Goal: Task Accomplishment & Management: Complete application form

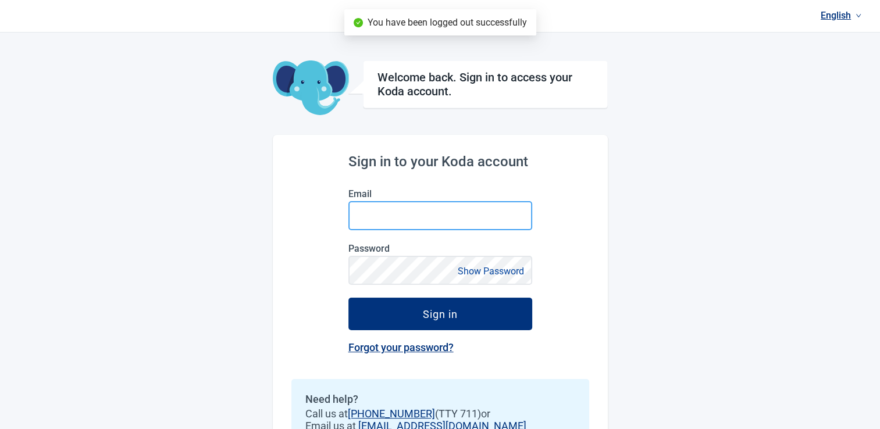
click at [479, 216] on input "Email" at bounding box center [441, 215] width 184 height 29
type input "[EMAIL_ADDRESS][DOMAIN_NAME]"
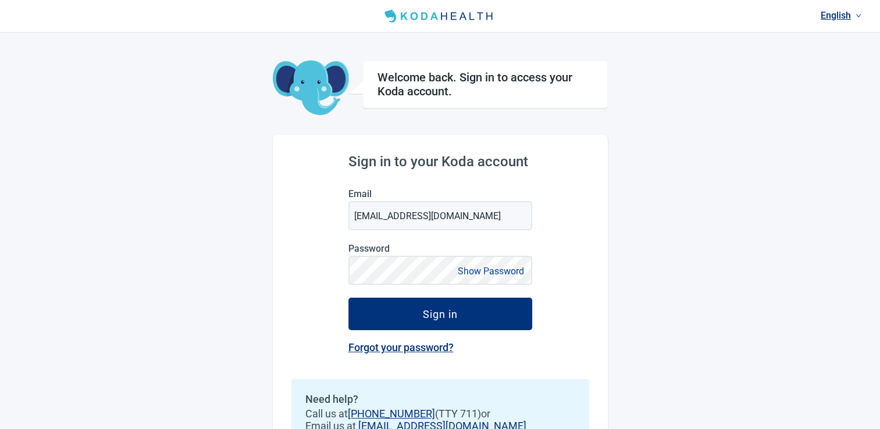
click at [489, 272] on button "Show Password" at bounding box center [490, 272] width 73 height 16
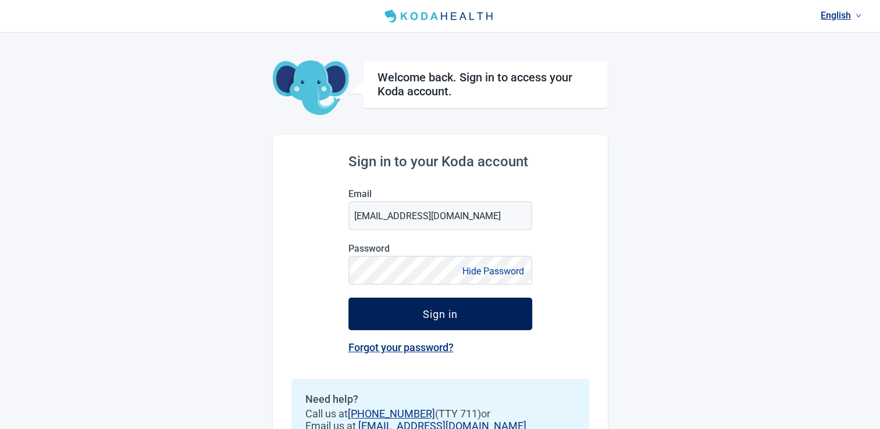
click at [451, 317] on div "Sign in" at bounding box center [440, 314] width 35 height 12
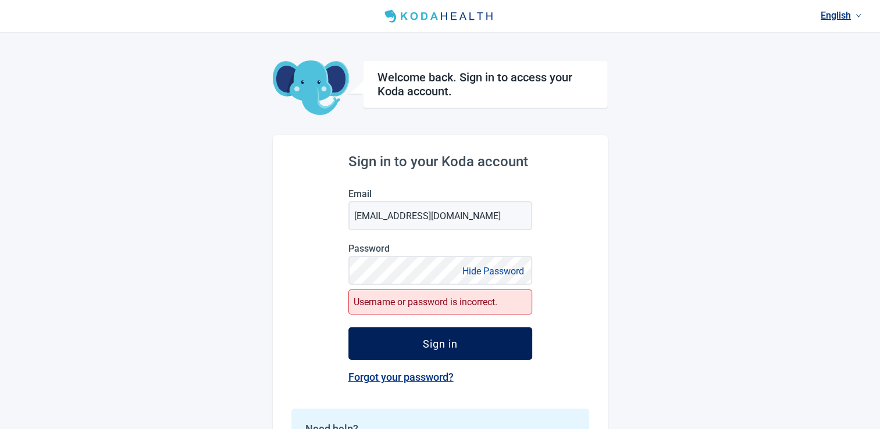
click at [425, 341] on div "Sign in" at bounding box center [440, 344] width 35 height 12
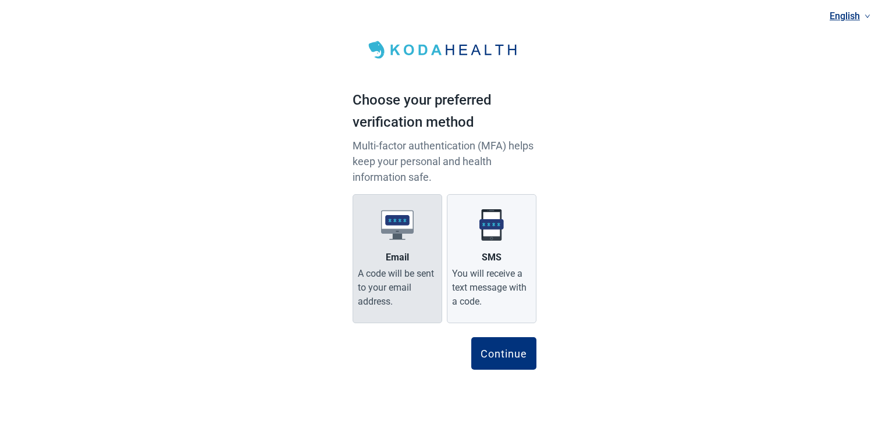
click at [387, 274] on div "A code will be sent to your email address." at bounding box center [397, 288] width 79 height 42
click at [0, 0] on input "Email A code will be sent to your email address." at bounding box center [0, 0] width 0 height 0
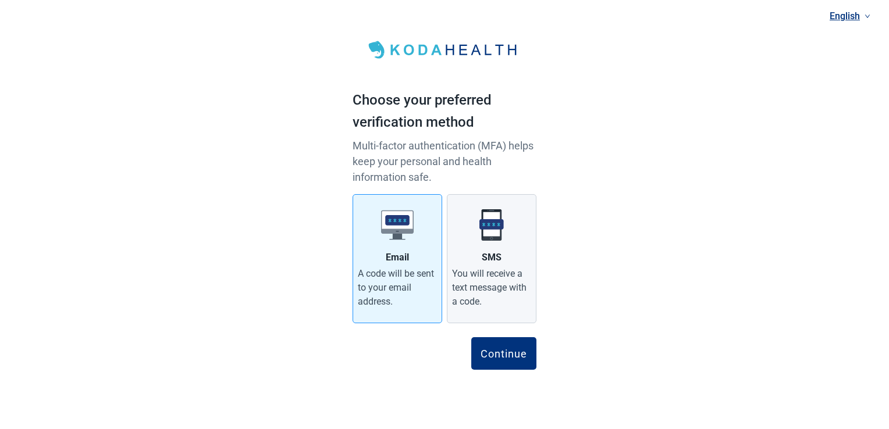
drag, startPoint x: 489, startPoint y: 342, endPoint x: 442, endPoint y: 298, distance: 64.2
click at [488, 340] on button "Continue" at bounding box center [503, 353] width 65 height 33
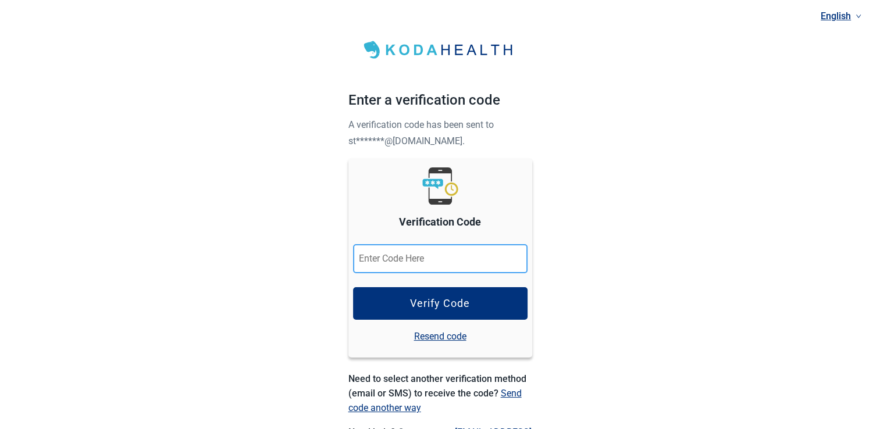
click at [406, 253] on input "Verification Code" at bounding box center [440, 258] width 175 height 29
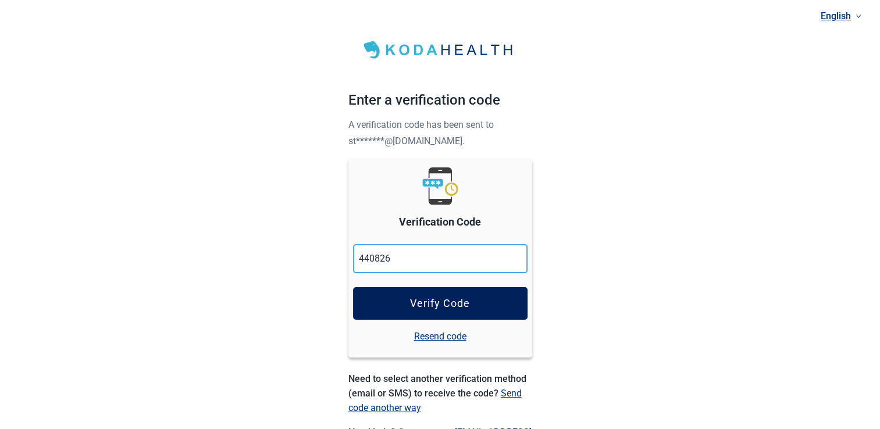
type input "440826"
click at [414, 304] on div "Verify Code" at bounding box center [440, 304] width 60 height 12
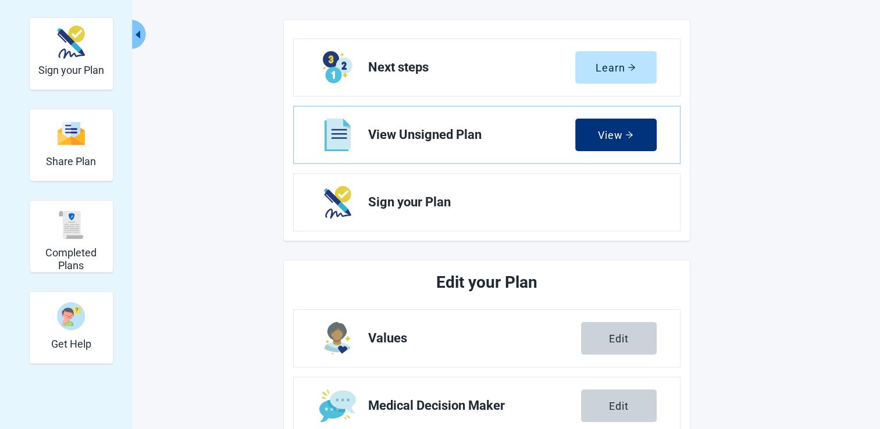
scroll to position [233, 0]
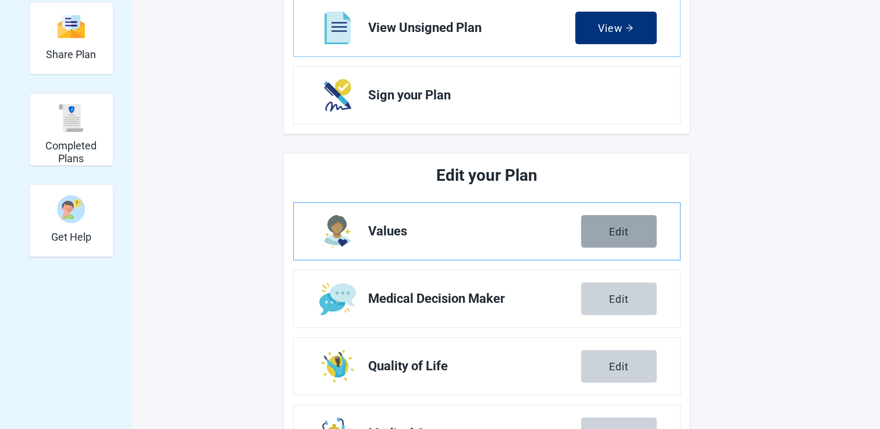
click at [600, 228] on button "Edit" at bounding box center [619, 231] width 76 height 33
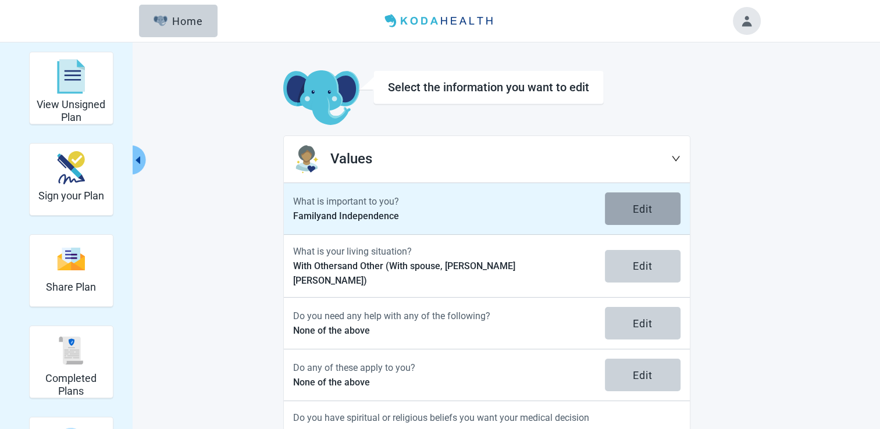
click at [627, 215] on button "Edit" at bounding box center [643, 209] width 76 height 33
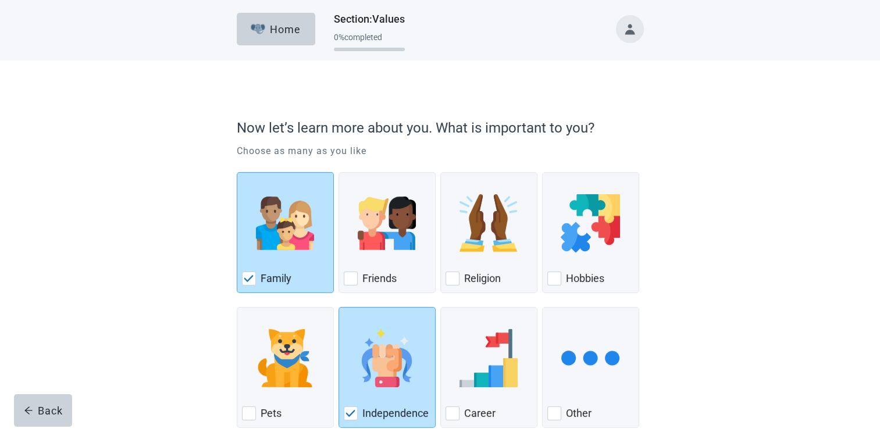
scroll to position [58, 0]
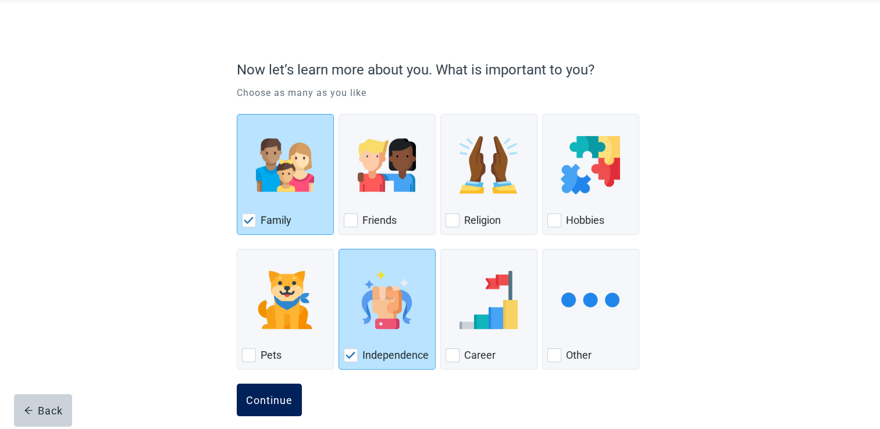
click at [257, 404] on div "Continue" at bounding box center [269, 400] width 47 height 12
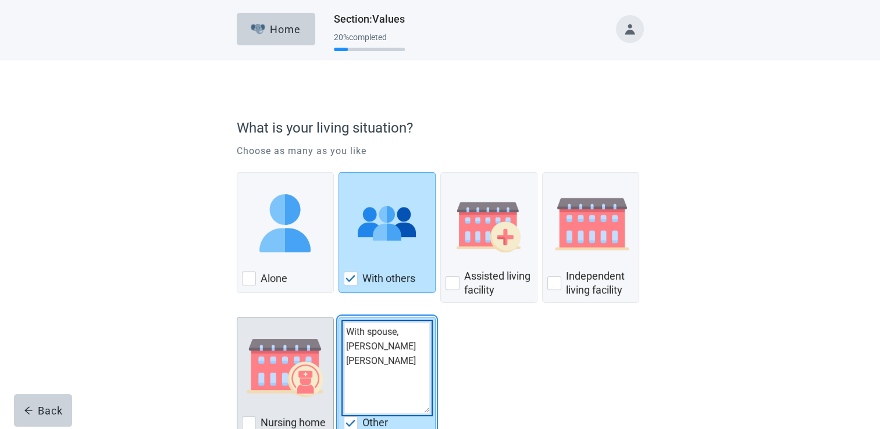
scroll to position [58, 0]
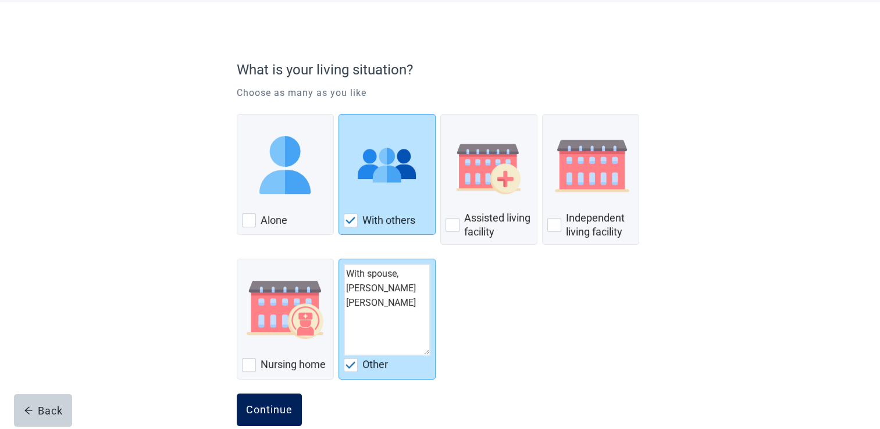
click at [255, 404] on div "Continue" at bounding box center [269, 410] width 47 height 12
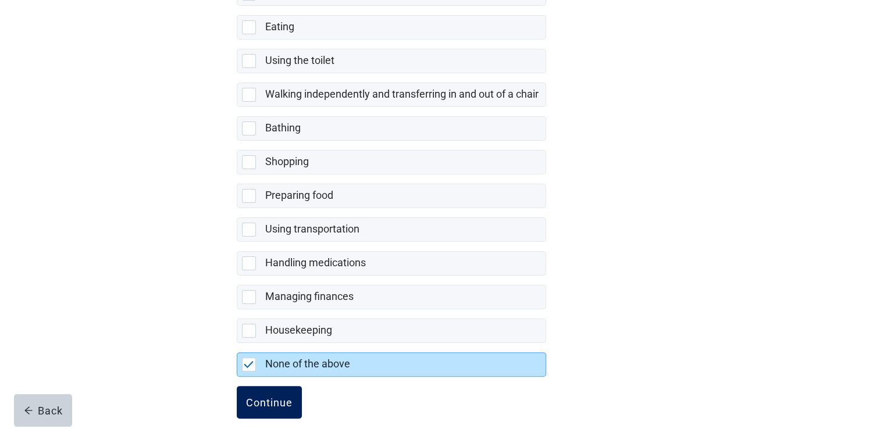
scroll to position [211, 0]
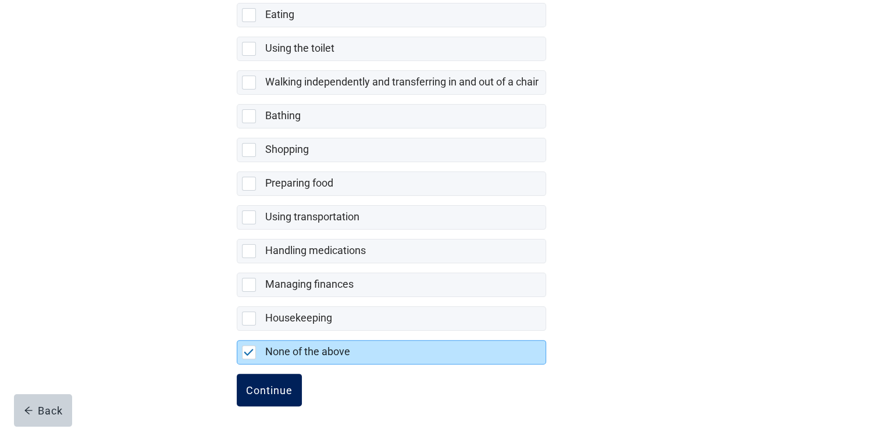
click at [254, 390] on div "Continue" at bounding box center [269, 391] width 47 height 12
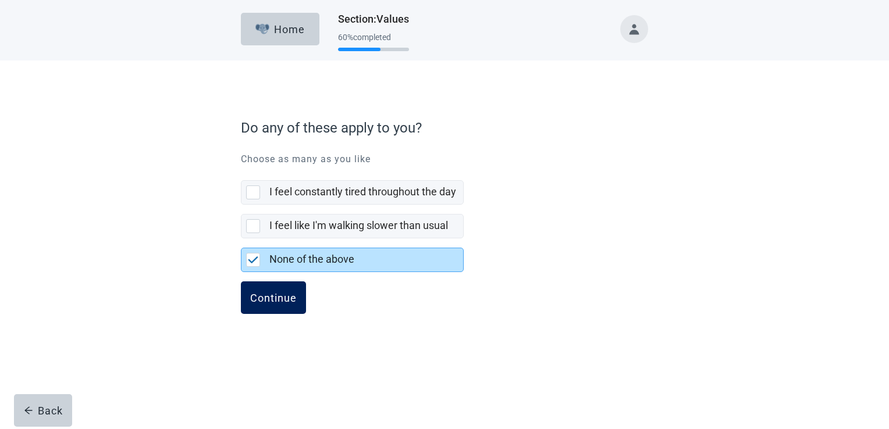
click at [263, 301] on div "Continue" at bounding box center [273, 298] width 47 height 12
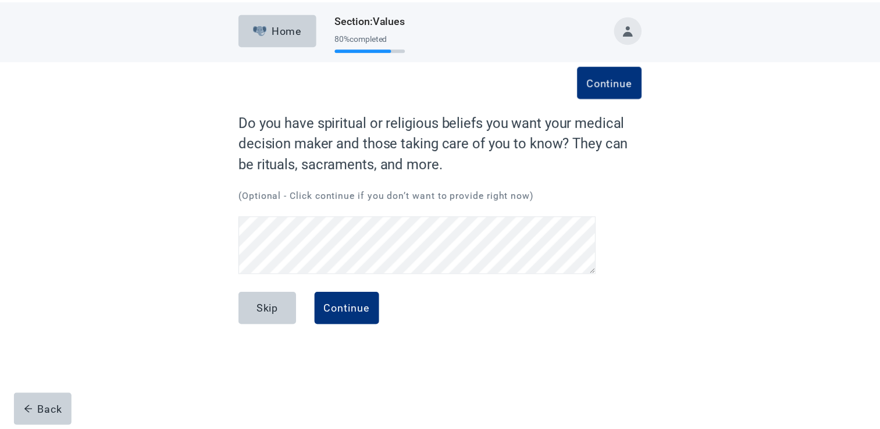
scroll to position [27, 0]
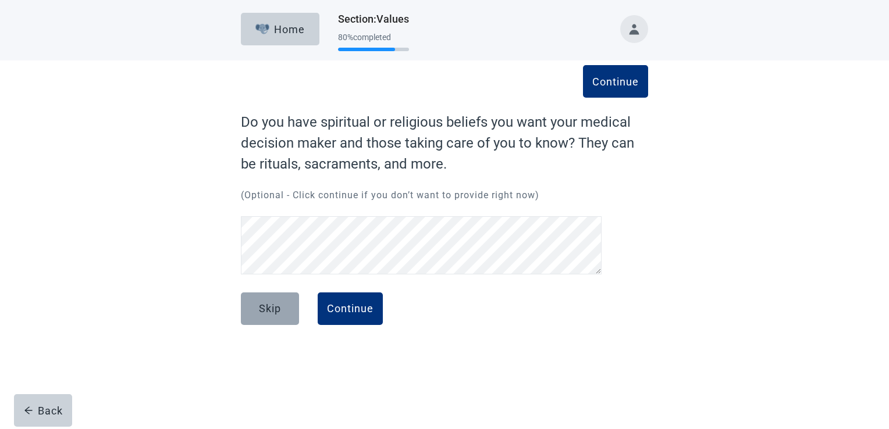
click at [278, 309] on div "Skip" at bounding box center [270, 309] width 22 height 12
click at [370, 310] on div "Continue" at bounding box center [350, 309] width 47 height 12
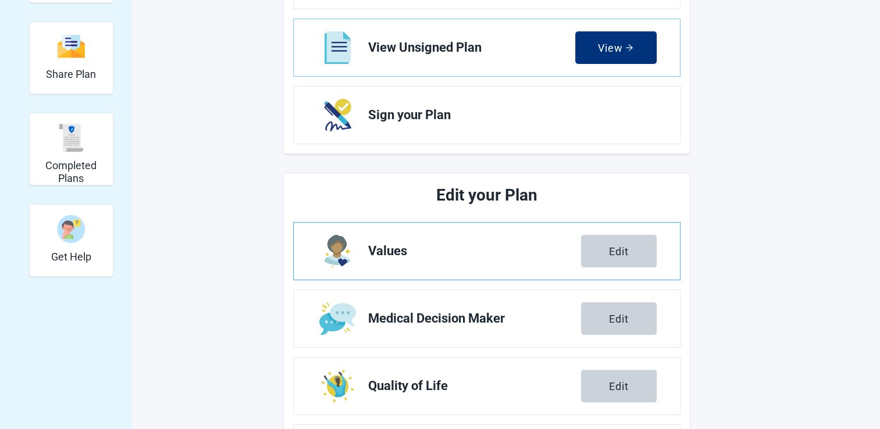
scroll to position [233, 0]
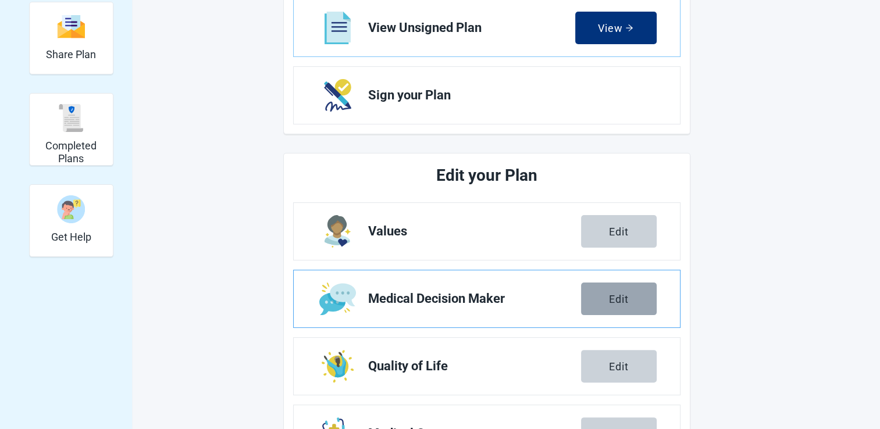
click at [621, 300] on div "Edit" at bounding box center [619, 299] width 20 height 12
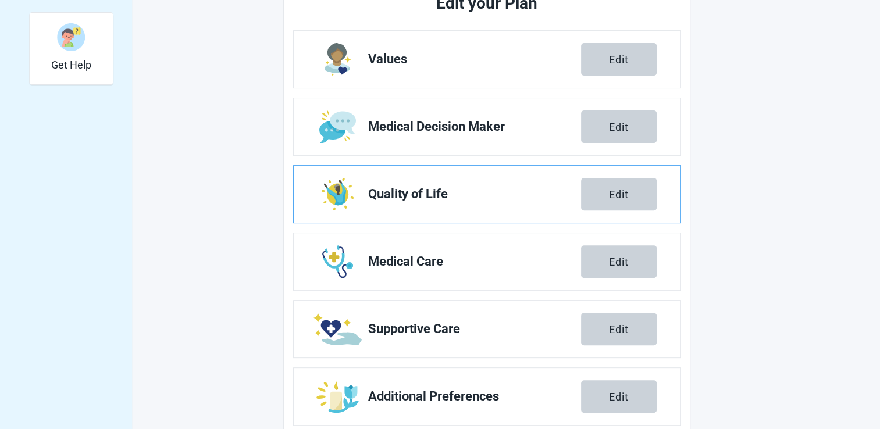
scroll to position [407, 0]
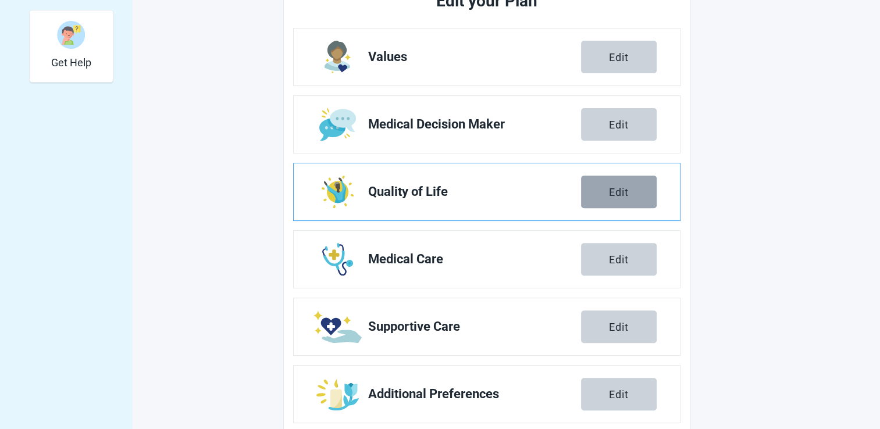
click at [628, 201] on button "Edit" at bounding box center [619, 192] width 76 height 33
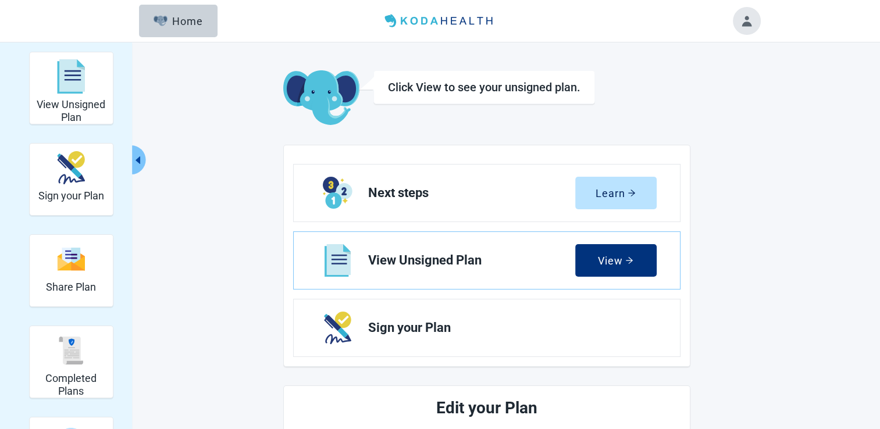
scroll to position [407, 0]
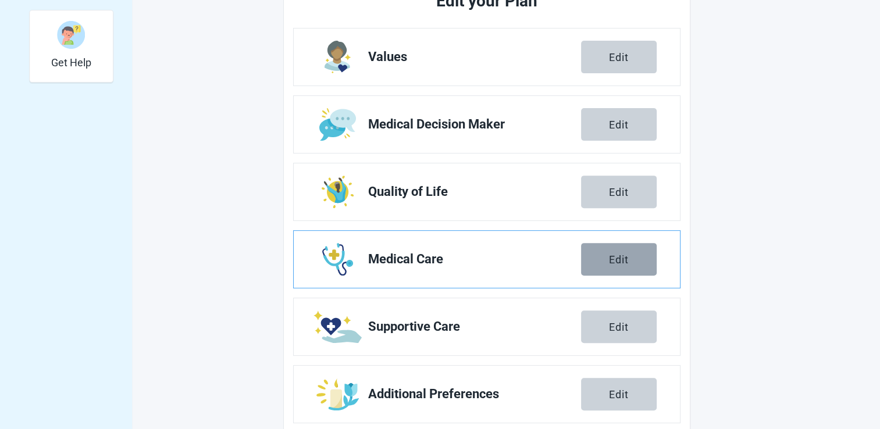
click at [612, 262] on div "Edit" at bounding box center [619, 260] width 20 height 12
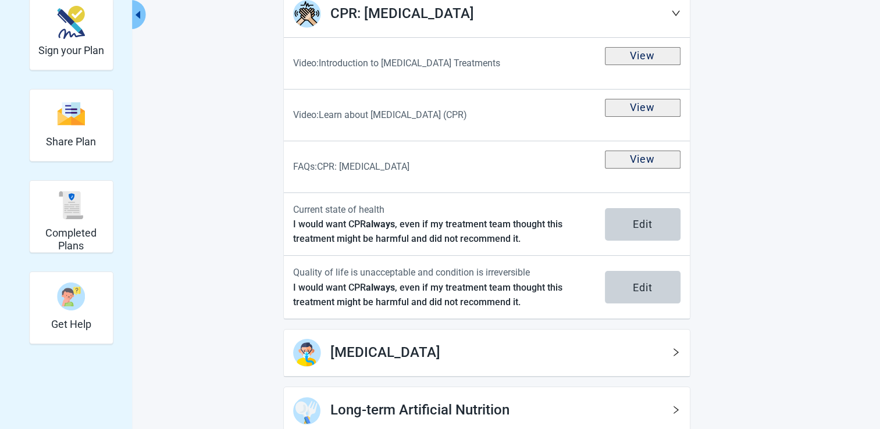
scroll to position [166, 0]
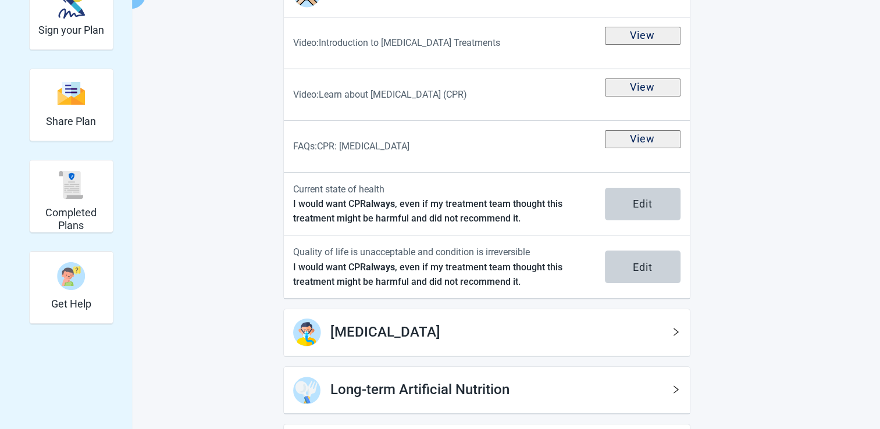
click at [671, 332] on icon "right" at bounding box center [675, 332] width 9 height 9
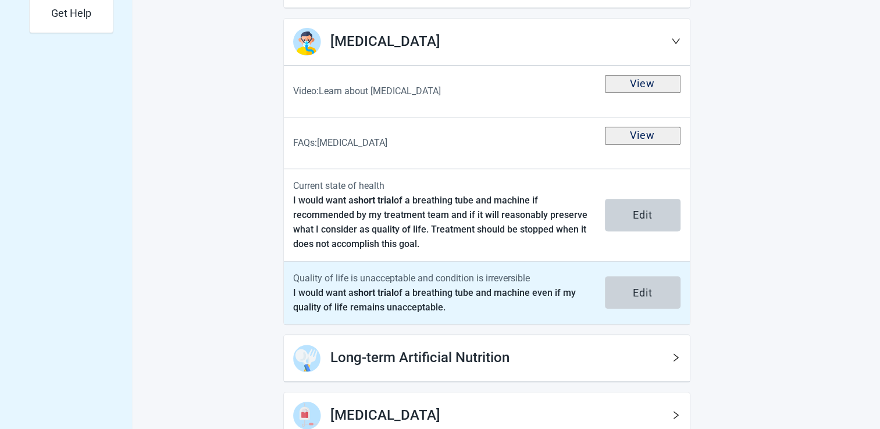
scroll to position [515, 0]
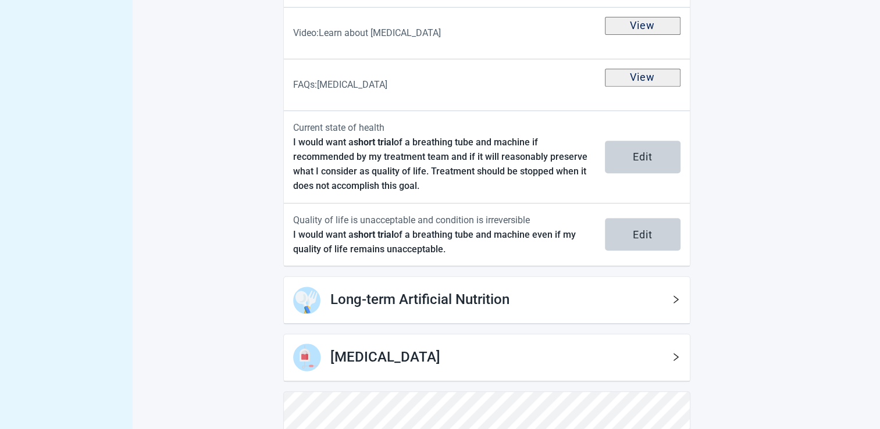
click at [669, 297] on h1 "Long-term Artificial Nutrition" at bounding box center [500, 300] width 341 height 22
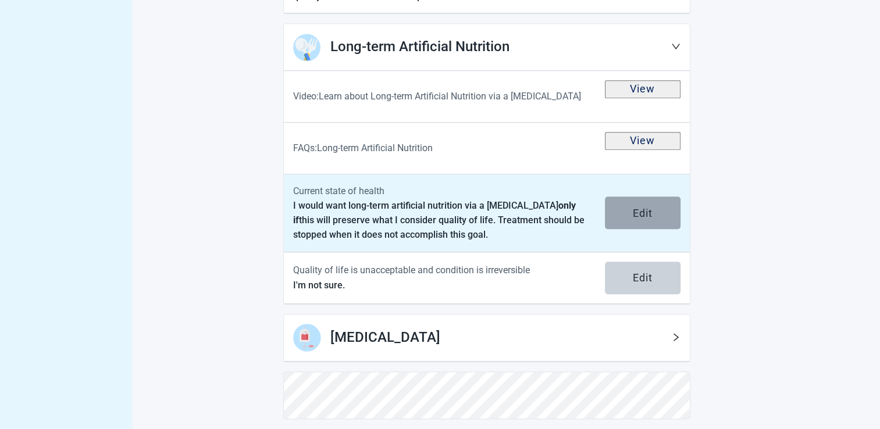
scroll to position [773, 0]
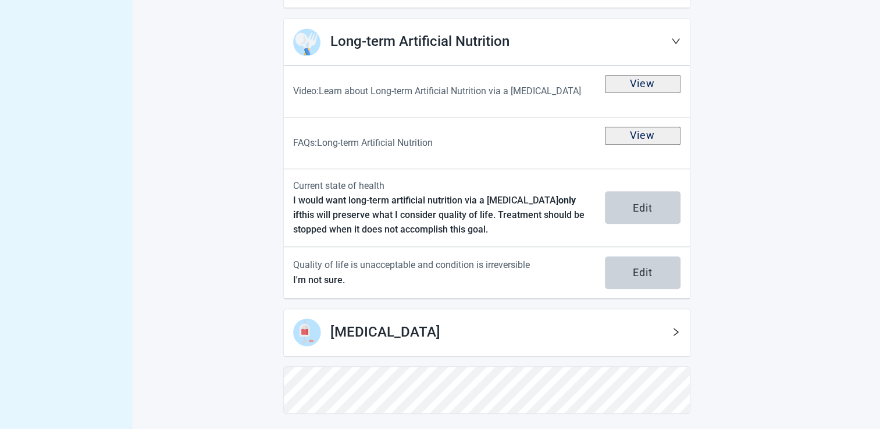
click at [674, 330] on icon "right" at bounding box center [675, 332] width 9 height 9
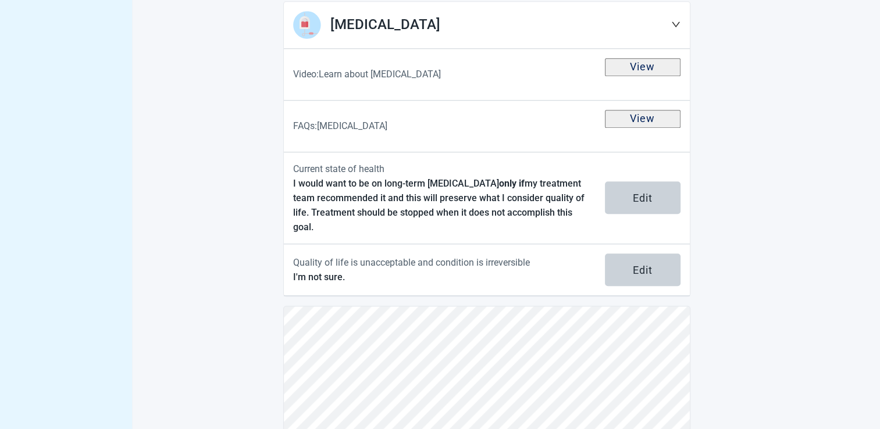
scroll to position [1083, 0]
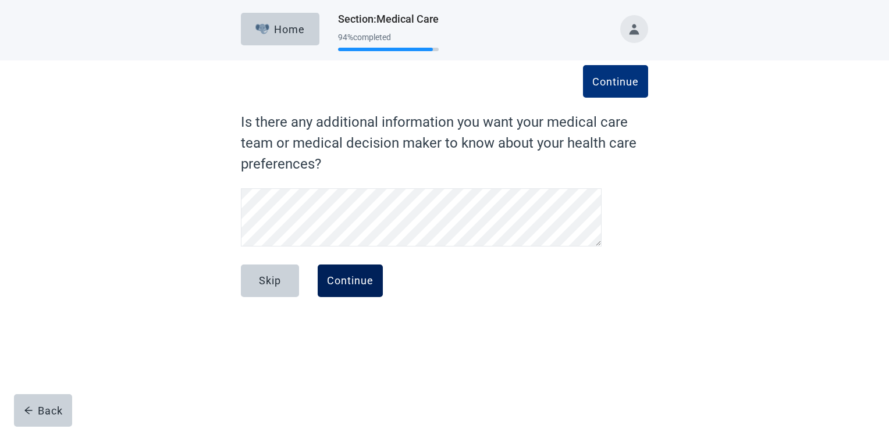
click at [348, 280] on div "Continue" at bounding box center [350, 281] width 47 height 12
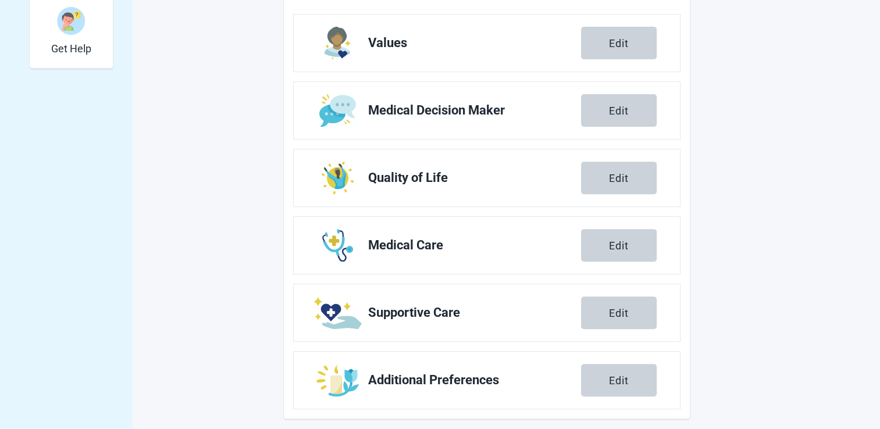
scroll to position [429, 0]
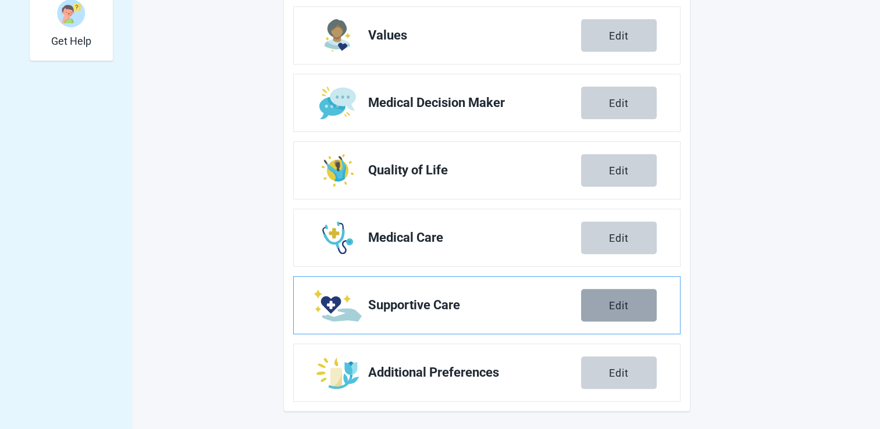
click at [616, 301] on div "Edit" at bounding box center [619, 306] width 20 height 12
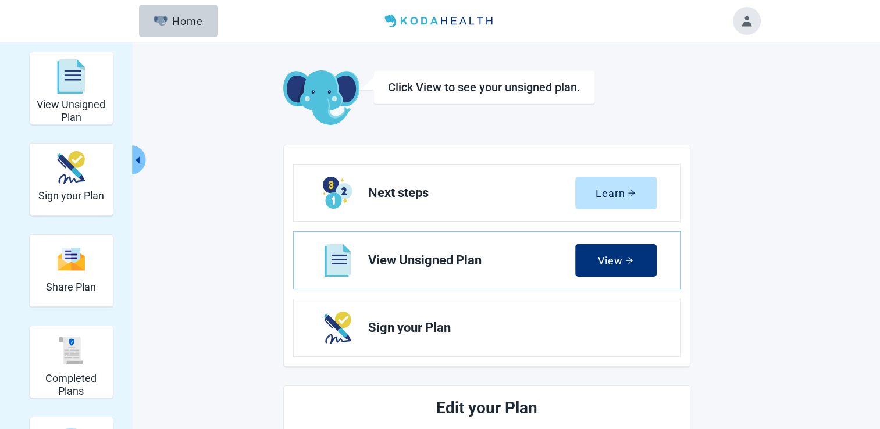
scroll to position [429, 0]
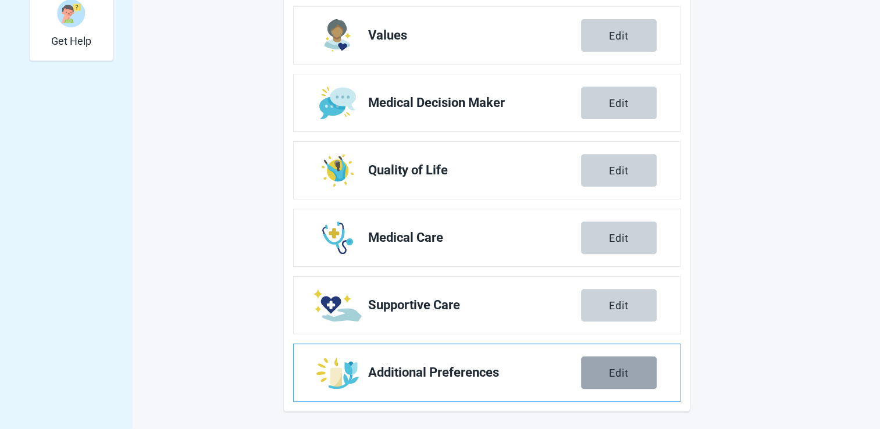
click at [593, 369] on button "Edit" at bounding box center [619, 373] width 76 height 33
